Goal: Task Accomplishment & Management: Use online tool/utility

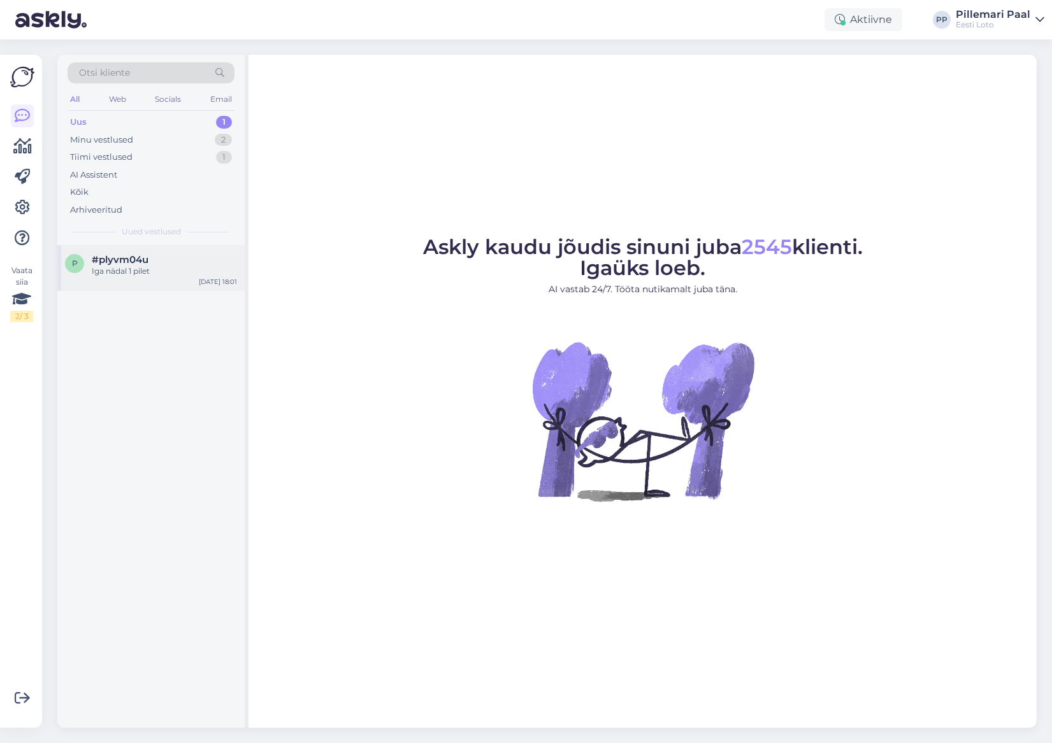
click at [133, 268] on div "Iga nädal 1 pilet" at bounding box center [164, 271] width 145 height 11
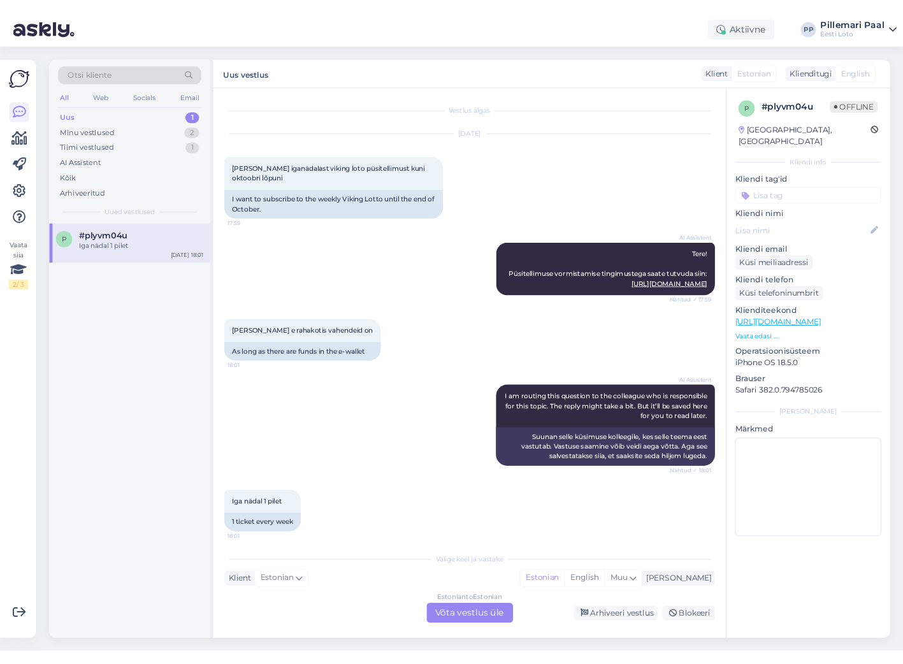
scroll to position [6, 0]
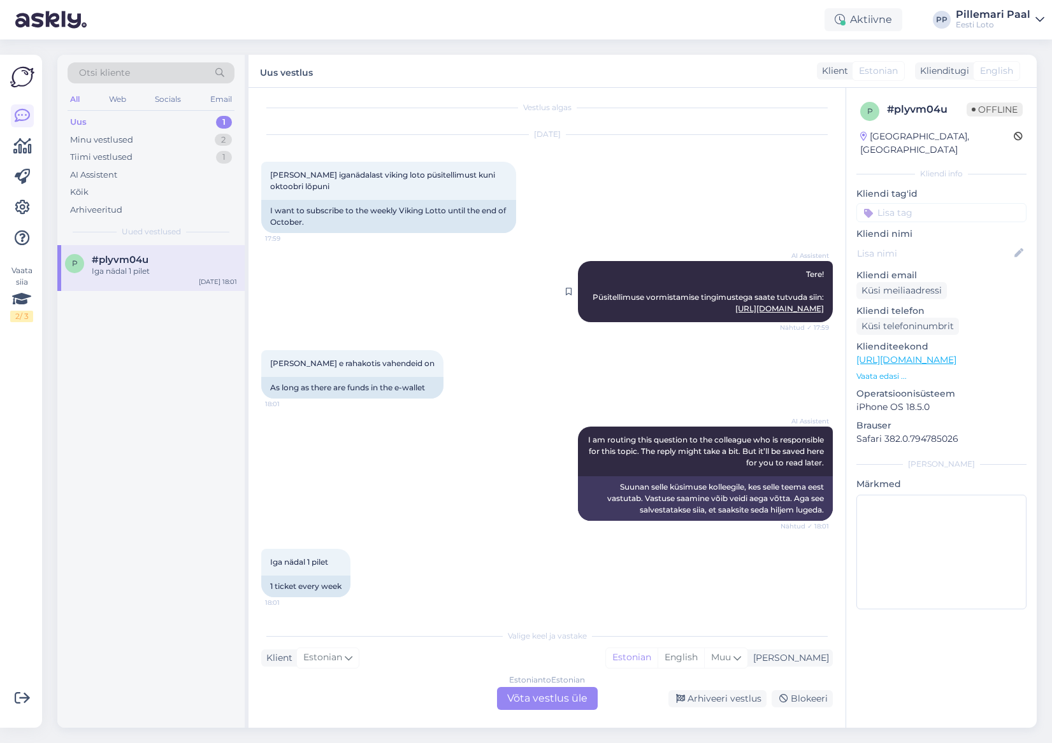
click at [752, 306] on link "[URL][DOMAIN_NAME]" at bounding box center [779, 309] width 89 height 10
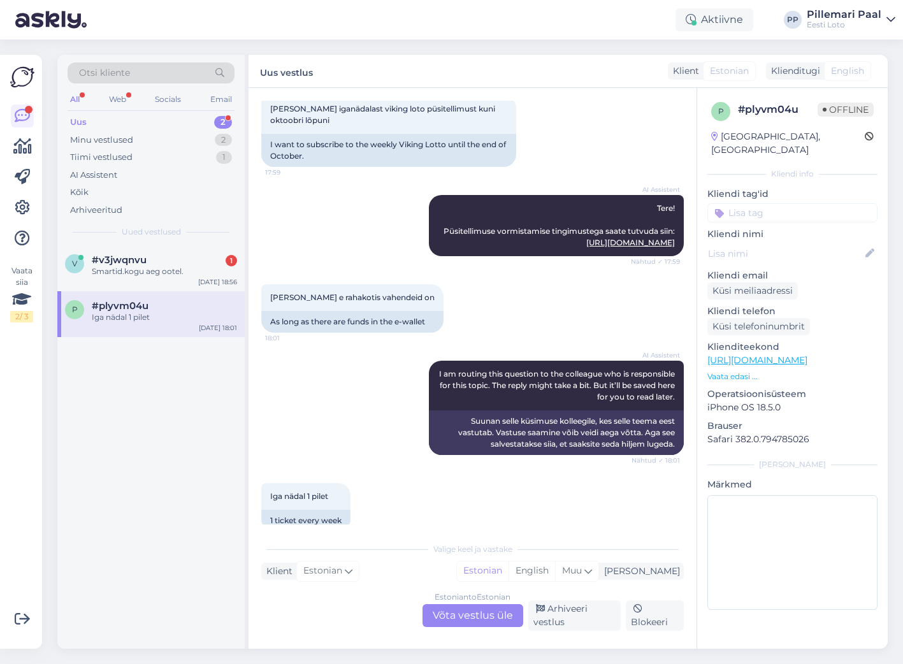
scroll to position [94, 0]
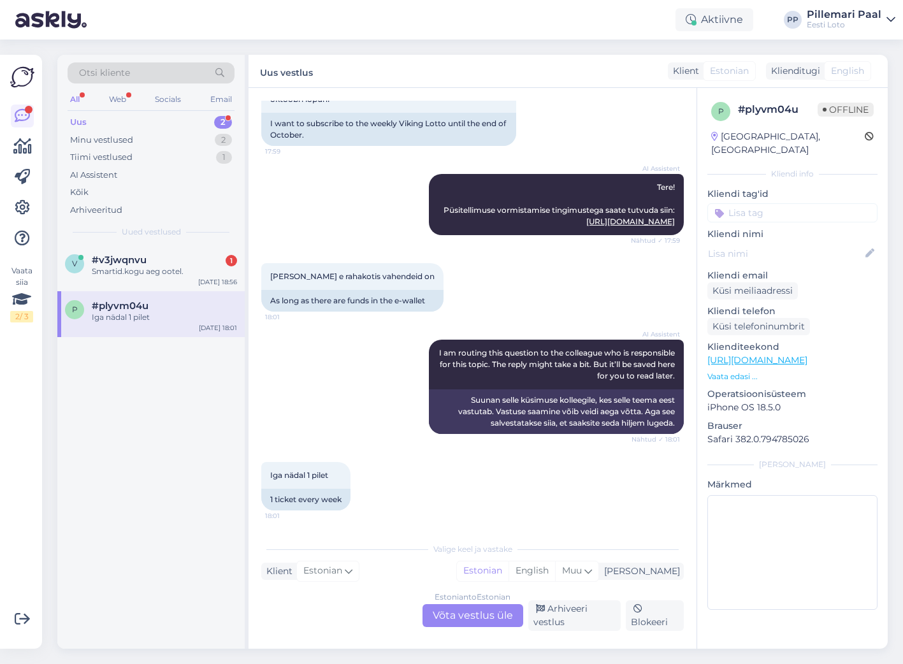
click at [475, 619] on div "Estonian to Estonian Võta vestlus üle" at bounding box center [472, 615] width 101 height 23
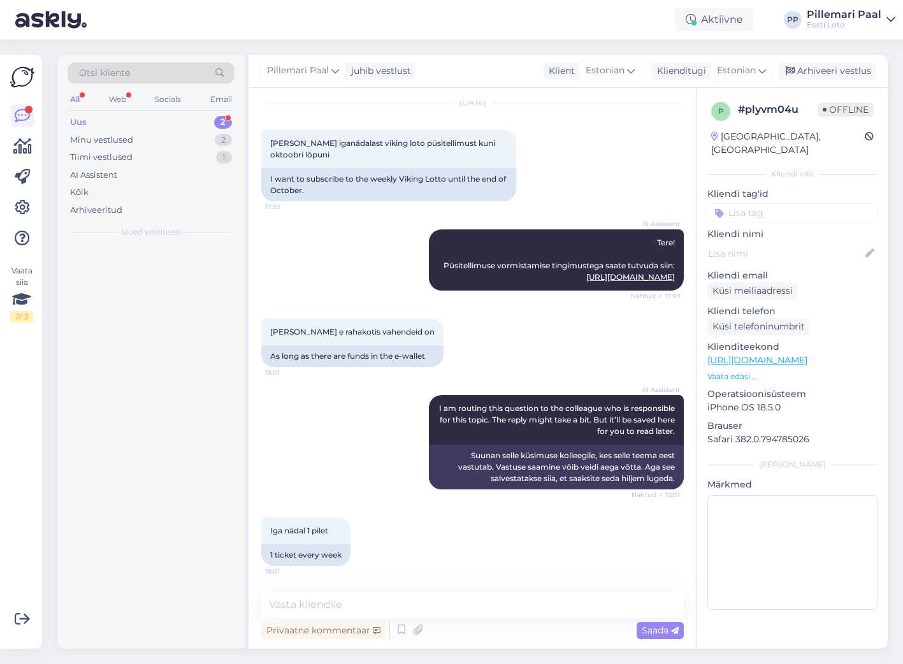
scroll to position [38, 0]
click at [386, 602] on textarea at bounding box center [472, 604] width 422 height 27
paste textarea "Kui Teil on juba püsitellimus loodud, siis makseviisi muuta ei saa. Sel juhul t…"
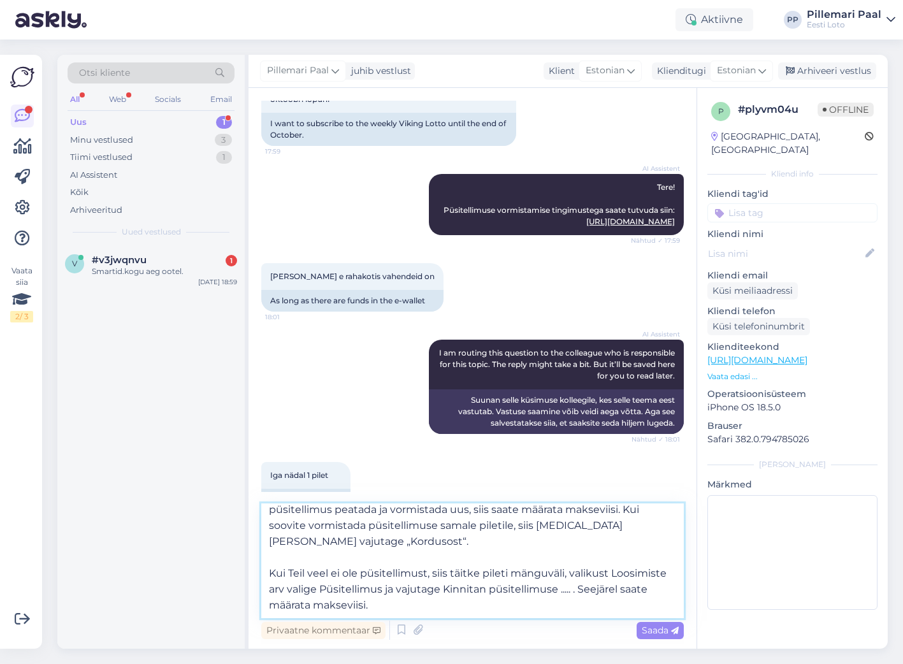
scroll to position [0, 0]
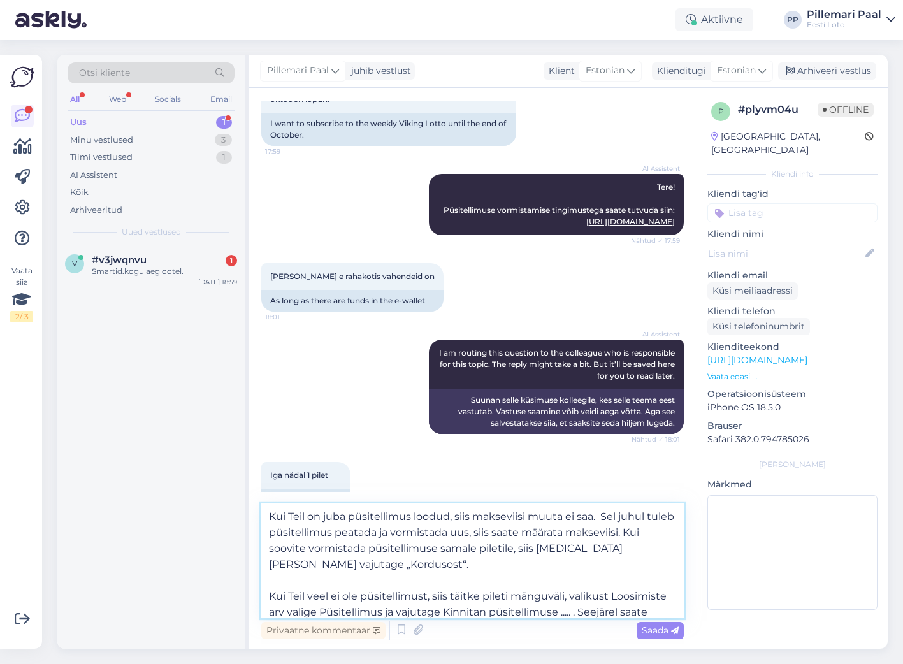
drag, startPoint x: 346, startPoint y: 566, endPoint x: 260, endPoint y: 509, distance: 103.4
click at [260, 509] on div "Vestlus algas [DATE] [PERSON_NAME] iganädalast viking loto püsitellimust kuni o…" at bounding box center [472, 368] width 448 height 561
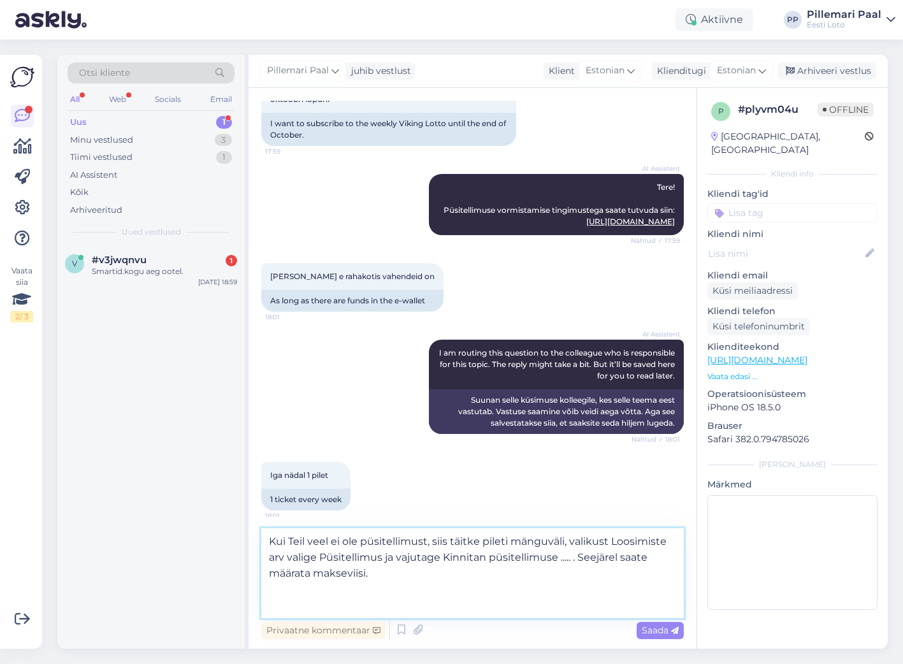
click at [270, 570] on textarea "Kui Teil veel ei ole püsitellimust, siis täitke pileti mänguväli, valikust Loos…" at bounding box center [472, 573] width 422 height 90
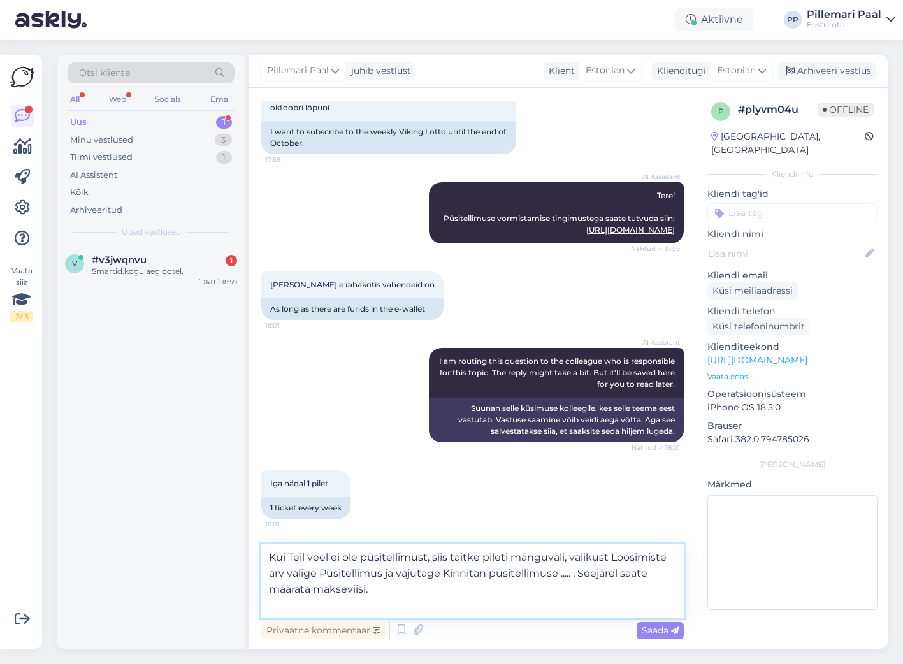
scroll to position [69, 0]
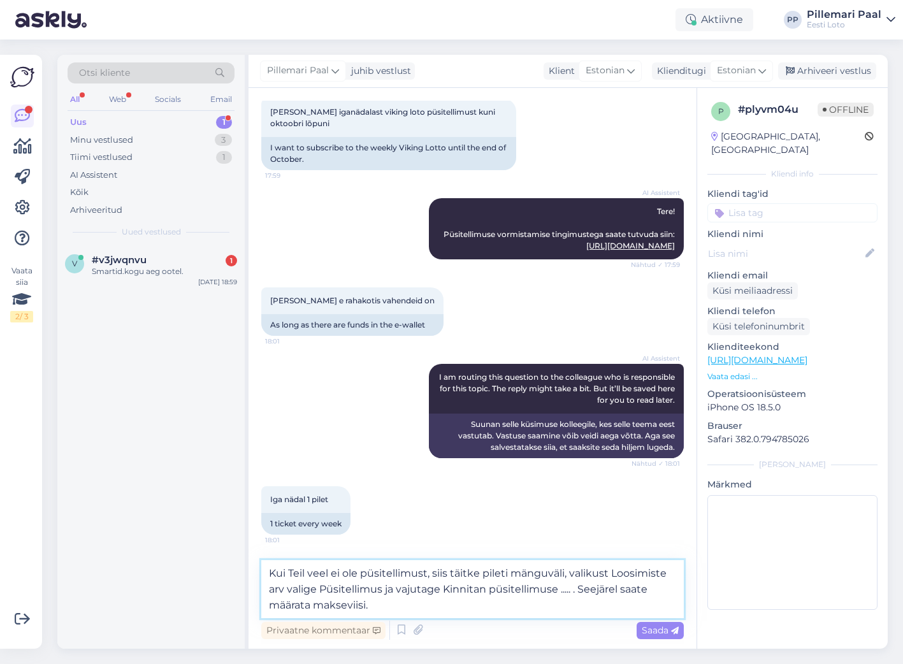
drag, startPoint x: 426, startPoint y: 573, endPoint x: 264, endPoint y: 578, distance: 161.9
click at [264, 578] on textarea "Kui Teil veel ei ole püsitellimust, siis täitke pileti mänguväli, valikust Loos…" at bounding box center [472, 589] width 422 height 58
click at [434, 574] on textarea "Püsitellimuse vormistamiseks, siis täitke pileti mänguväli, valikust Loosimiste…" at bounding box center [472, 589] width 422 height 58
click at [584, 577] on textarea "Püsitellimuse vormistamiseks täitke pileti mänguväli, valikust Loosimiste arv v…" at bounding box center [472, 589] width 422 height 58
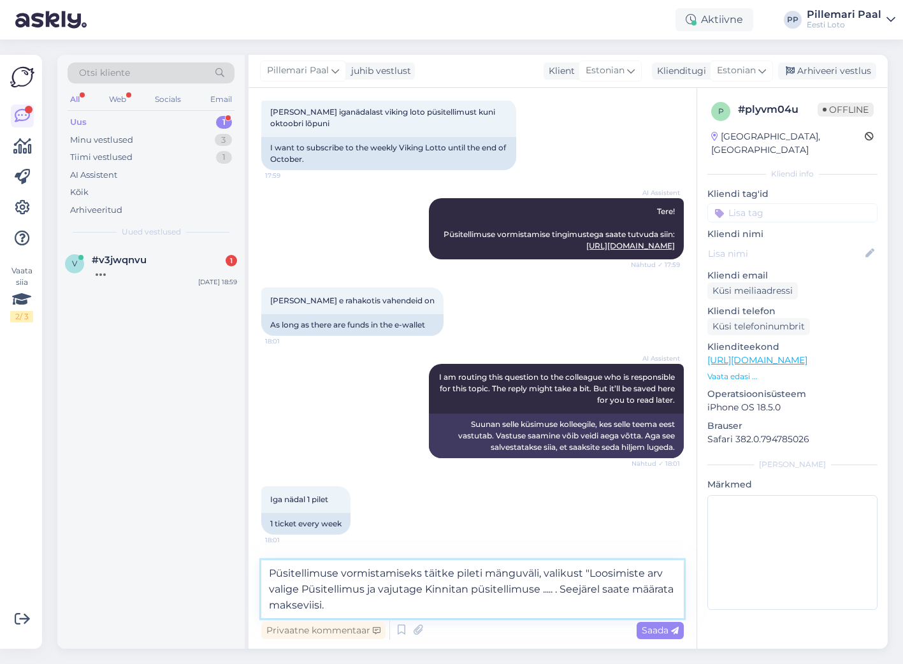
click at [665, 571] on textarea "Püsitellimuse vormistamiseks täitke pileti mänguväli, valikust "Loosimiste arv …" at bounding box center [472, 589] width 422 height 58
click at [305, 590] on textarea "Püsitellimuse vormistamiseks täitke pileti mänguväli, valikust "Loosimiste arv"…" at bounding box center [472, 589] width 422 height 58
click at [433, 590] on textarea "Püsitellimuse vormistamiseks täitke pileti mänguväli, valikust "Loosimiste arv"…" at bounding box center [472, 589] width 422 height 58
click at [564, 590] on textarea "Püsitellimuse vormistamiseks täitke pileti mänguväli, valikust "Loosimiste arv"…" at bounding box center [472, 589] width 422 height 58
type textarea "Püsitellimuse vormistamiseks täitke pileti mänguväli, valikust "Loosimiste arv"…"
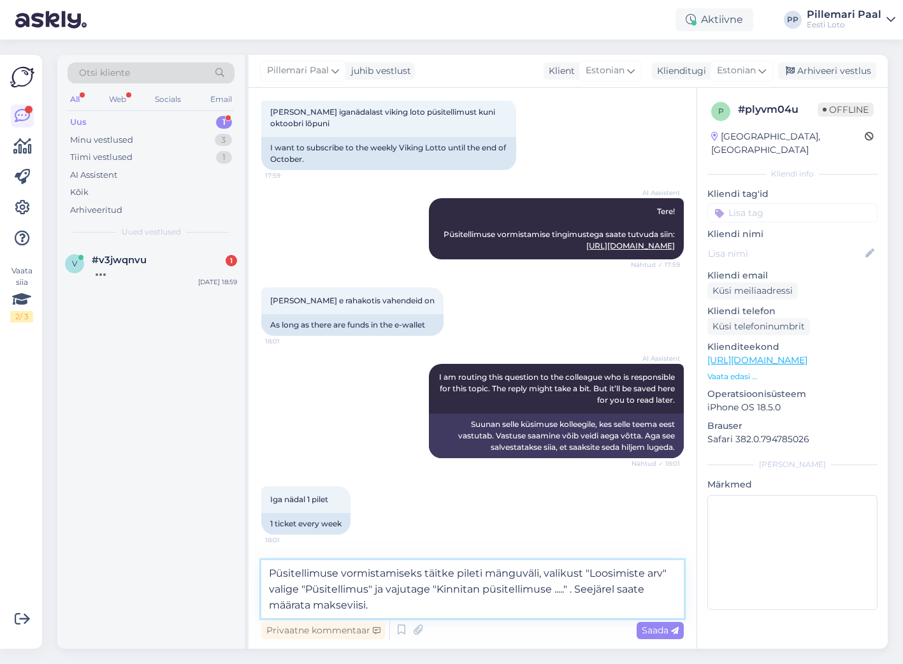
drag, startPoint x: 440, startPoint y: 601, endPoint x: 447, endPoint y: 605, distance: 8.0
click at [440, 601] on textarea "Püsitellimuse vormistamiseks täitke pileti mänguväli, valikust "Loosimiste arv"…" at bounding box center [472, 589] width 422 height 58
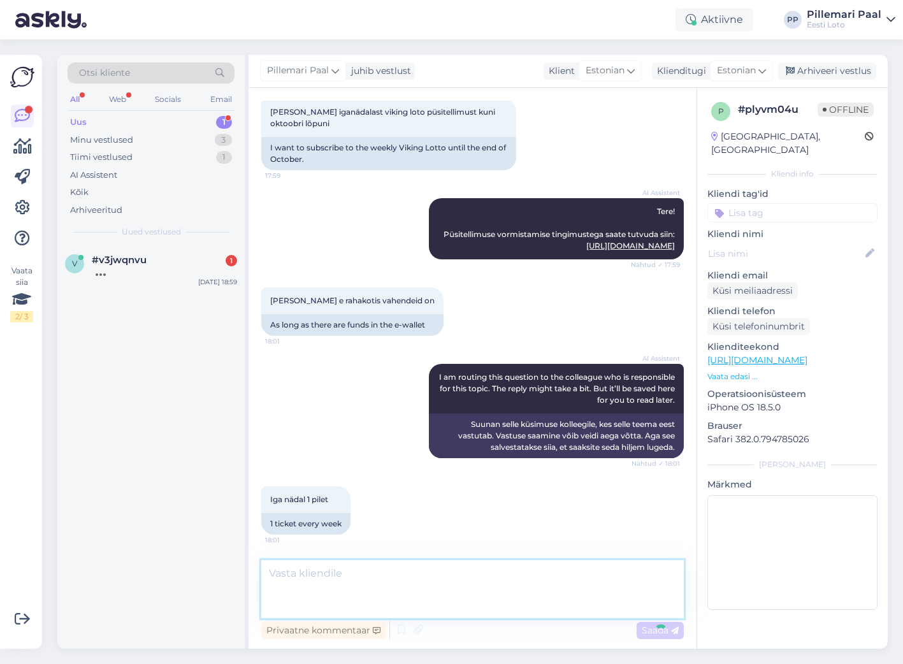
scroll to position [127, 0]
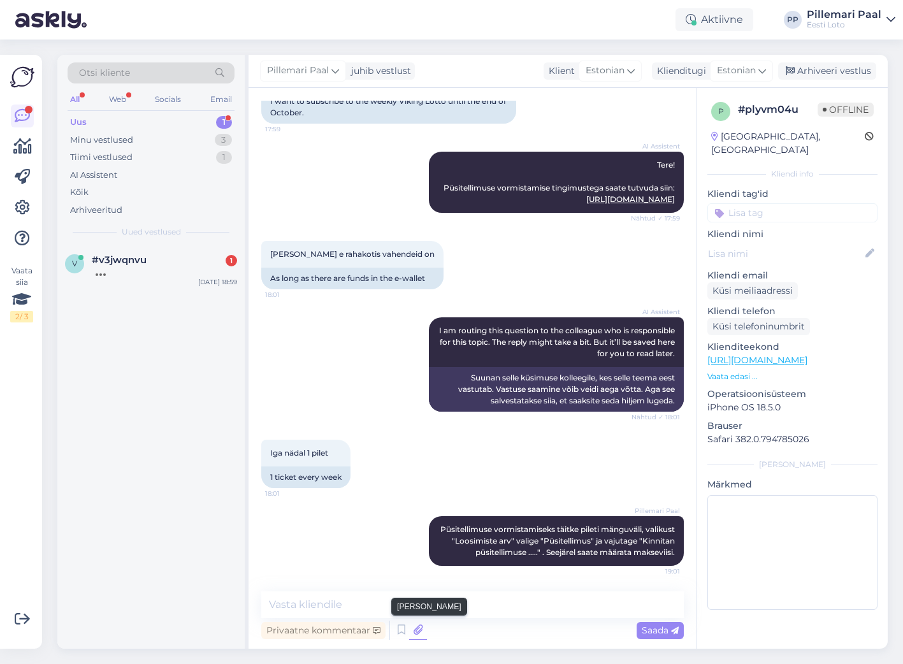
click at [412, 631] on icon at bounding box center [418, 630] width 18 height 19
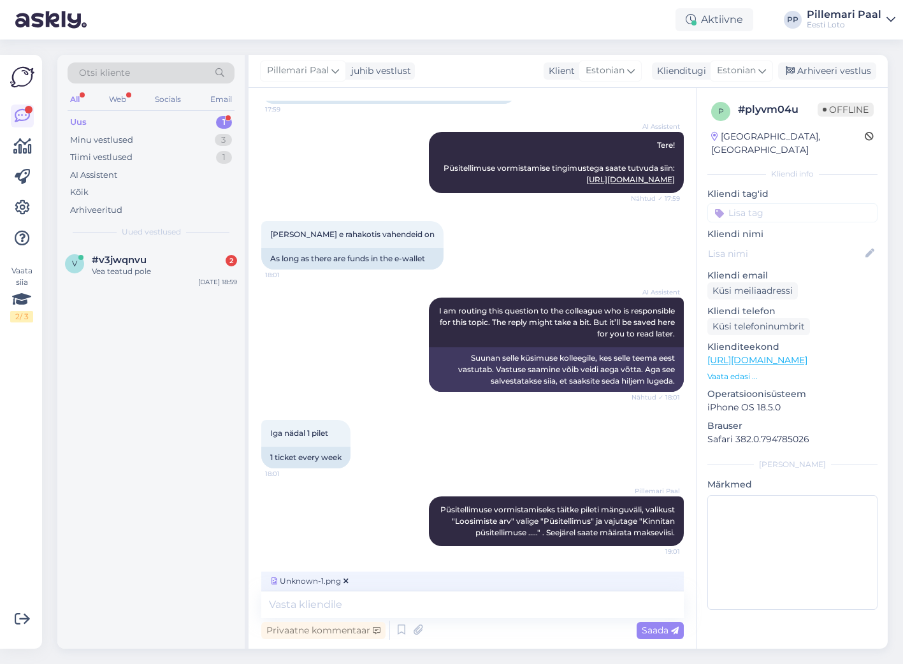
click at [652, 629] on span "Saada" at bounding box center [660, 629] width 37 height 11
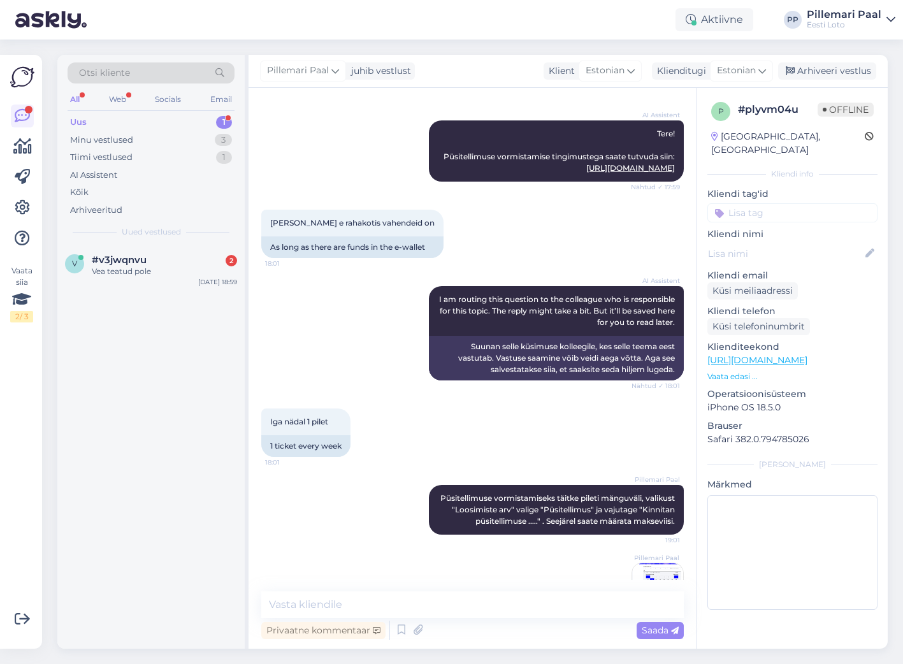
scroll to position [208, 0]
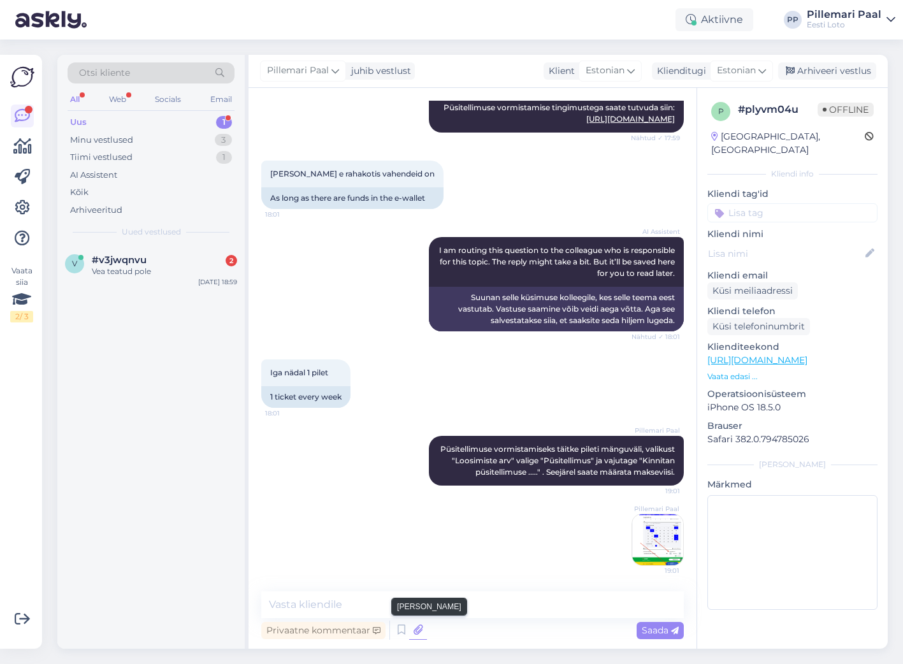
click at [417, 630] on icon at bounding box center [418, 630] width 18 height 19
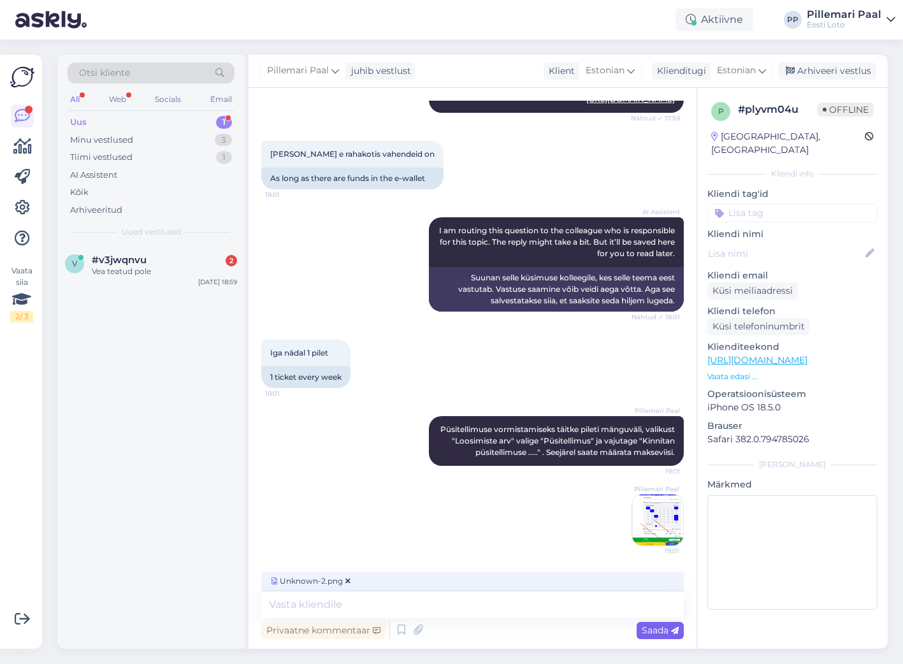
click at [661, 633] on span "Saada" at bounding box center [660, 629] width 37 height 11
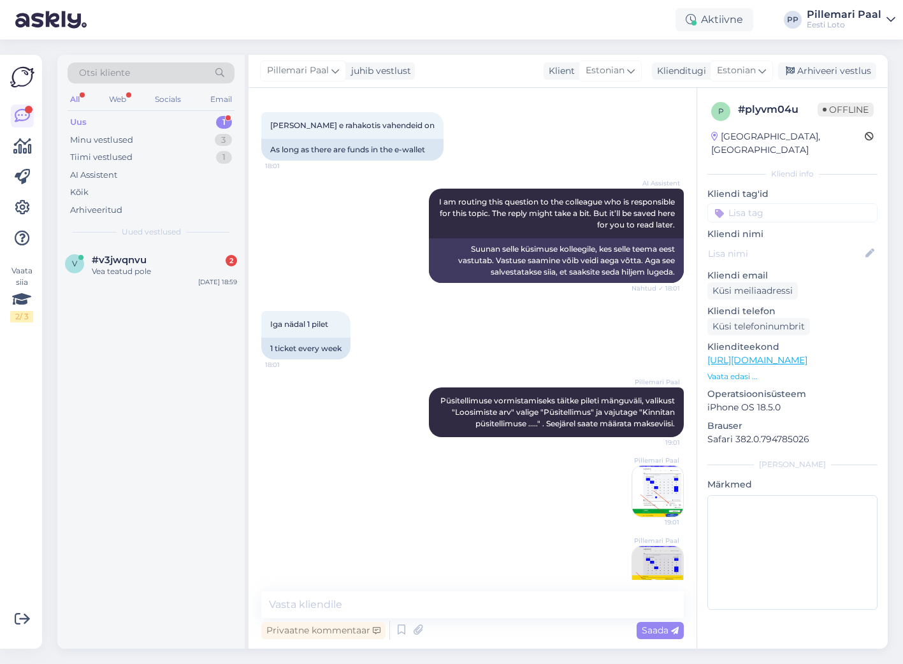
scroll to position [288, 0]
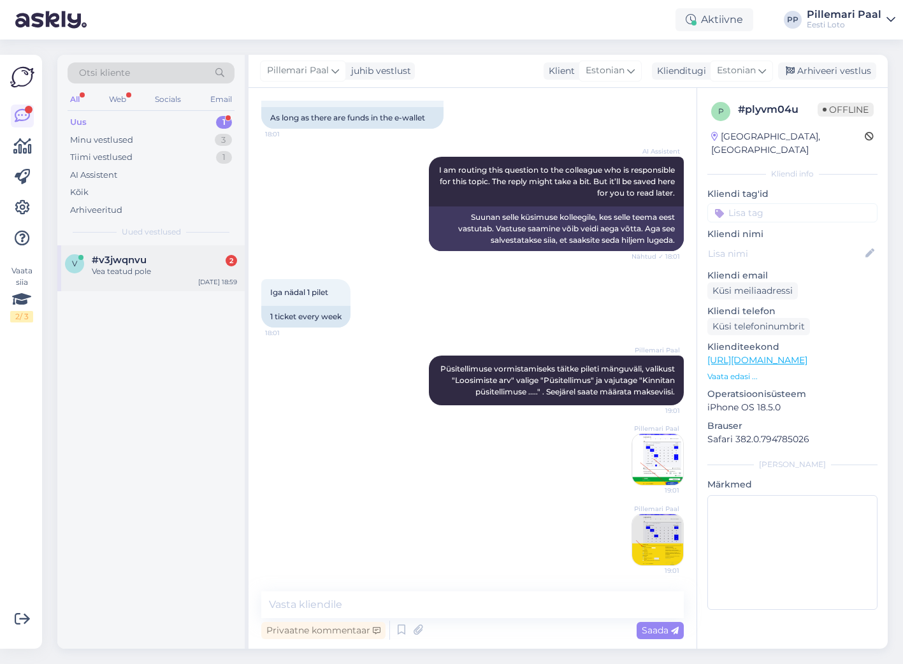
click at [137, 263] on span "#v3jwqnvu" at bounding box center [119, 259] width 55 height 11
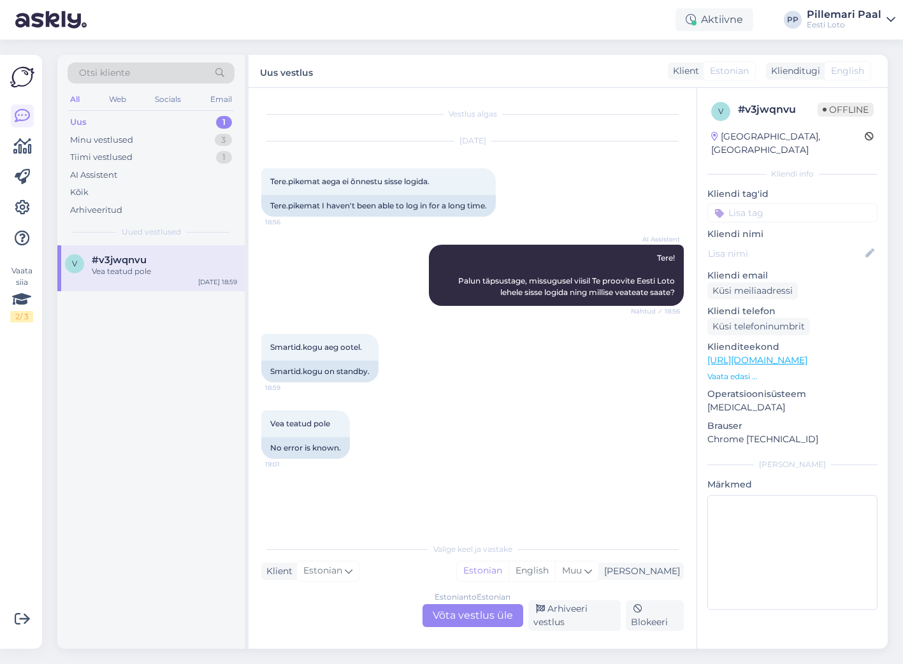
click at [468, 612] on div "Estonian to Estonian Võta vestlus üle" at bounding box center [472, 615] width 101 height 23
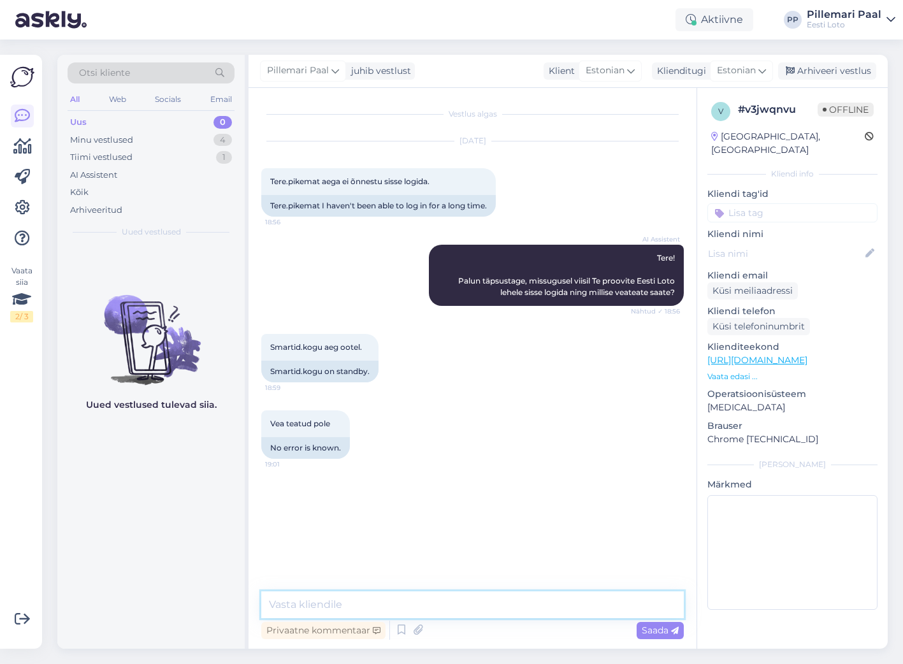
click at [429, 606] on textarea at bounding box center [472, 604] width 422 height 27
type textarea "Täpsemaks kontrollimiseks teatage ka enda isikukood."
